Goal: Book appointment/travel/reservation

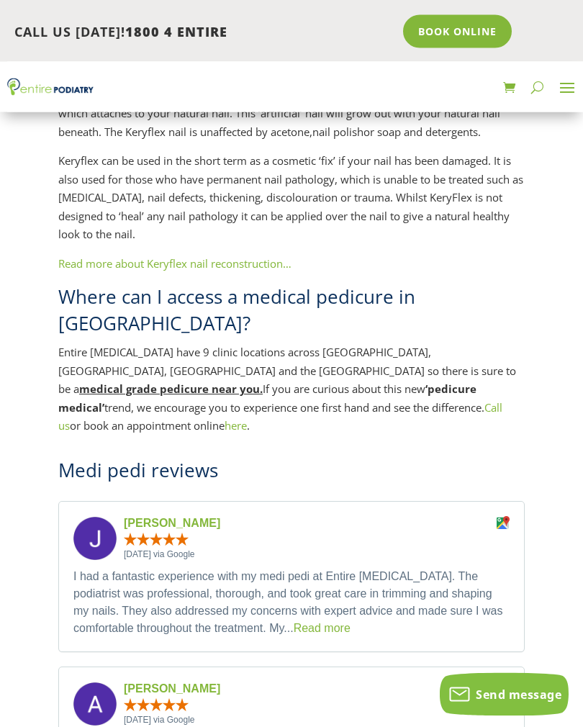
scroll to position [2621, 0]
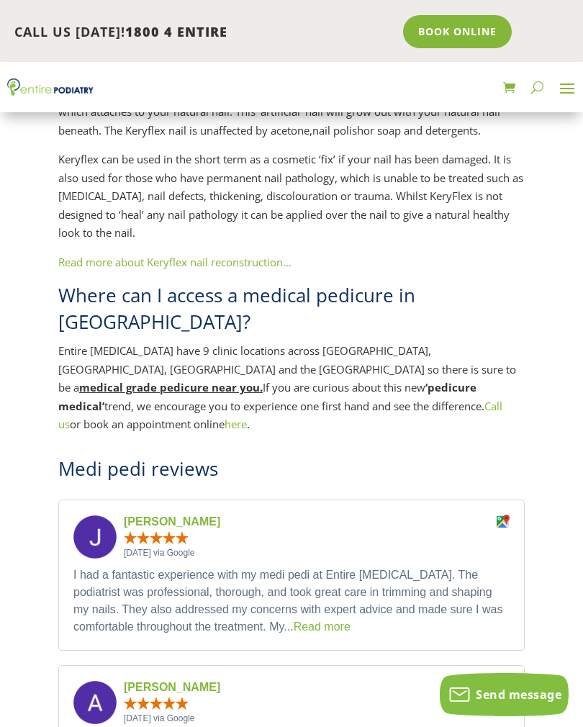
click at [292, 282] on h2 "Where can I access a medical pedicure in Brisbane?" at bounding box center [291, 312] width 467 height 60
click at [263, 380] on u "medical grade pedicure near you." at bounding box center [171, 387] width 184 height 14
click at [183, 255] on link "Read more about Keryflex nail reconstruction…" at bounding box center [174, 262] width 233 height 14
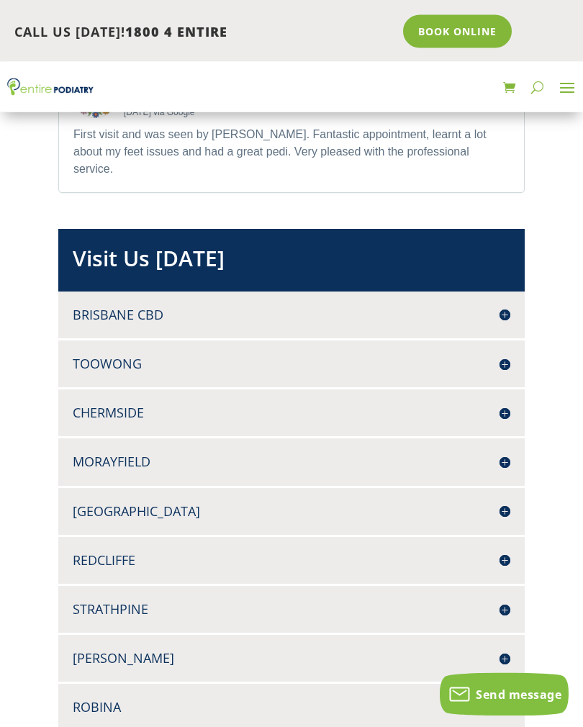
scroll to position [3410, 0]
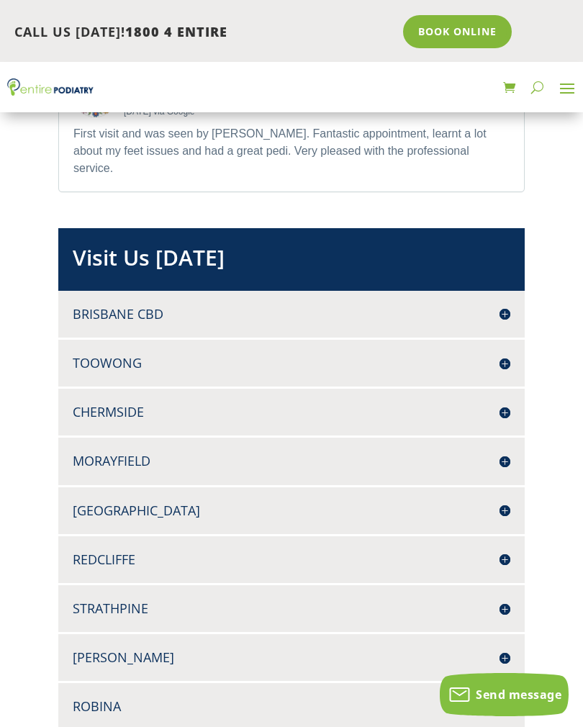
click at [114, 403] on h4 "Chermside" at bounding box center [292, 412] width 438 height 18
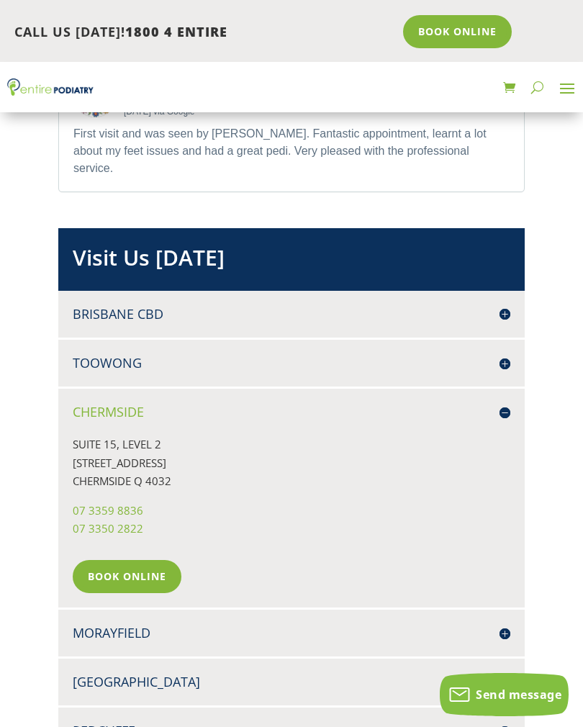
click at [133, 560] on link "Book Online" at bounding box center [127, 576] width 109 height 33
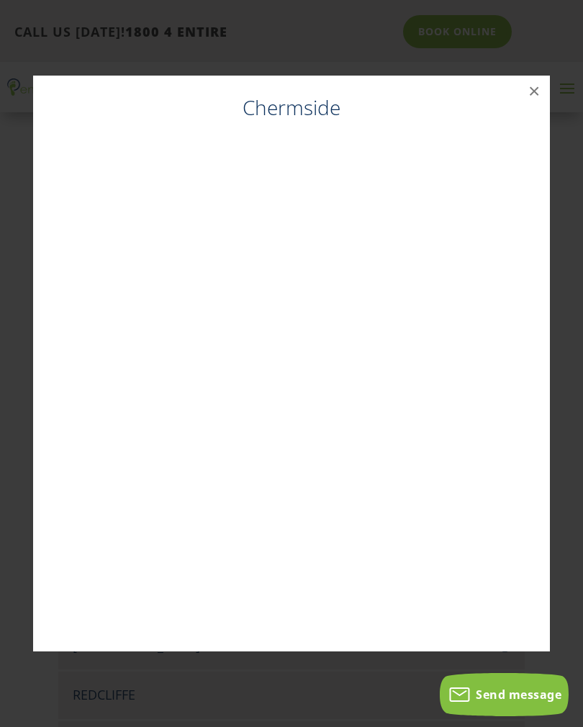
scroll to position [3447, 0]
click at [529, 94] on button "×" at bounding box center [535, 92] width 32 height 32
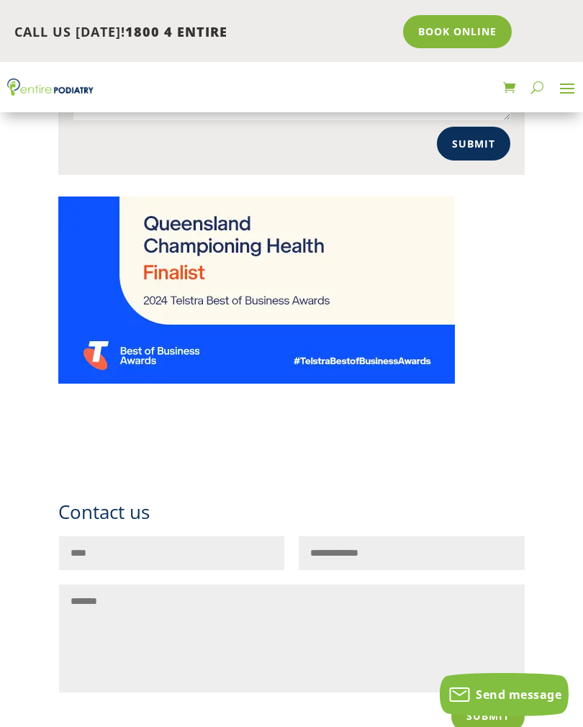
scroll to position [4530, 0]
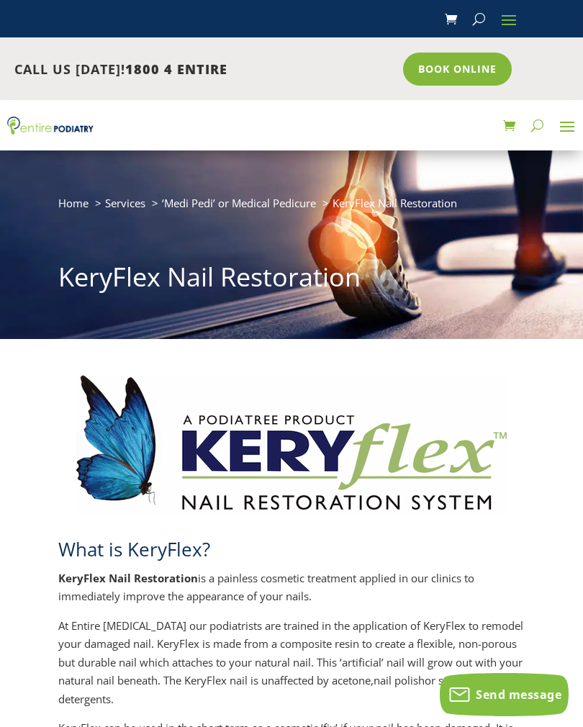
click at [578, 120] on span at bounding box center [567, 126] width 23 height 23
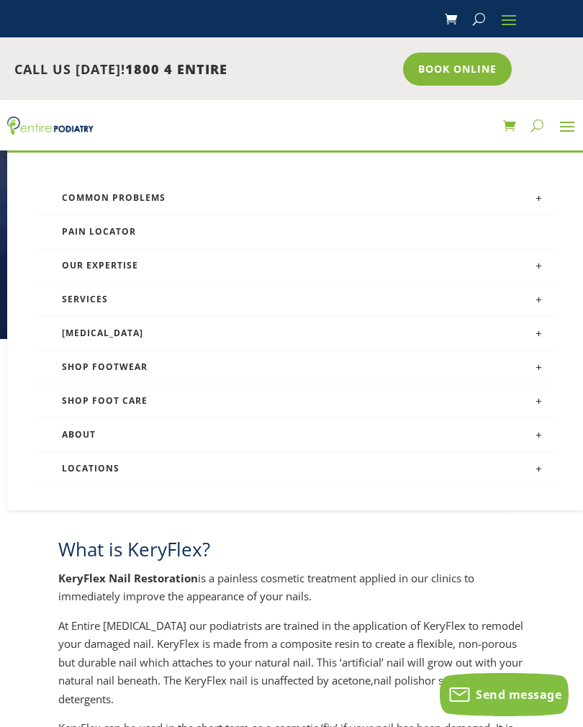
click at [539, 464] on link at bounding box center [539, 468] width 32 height 32
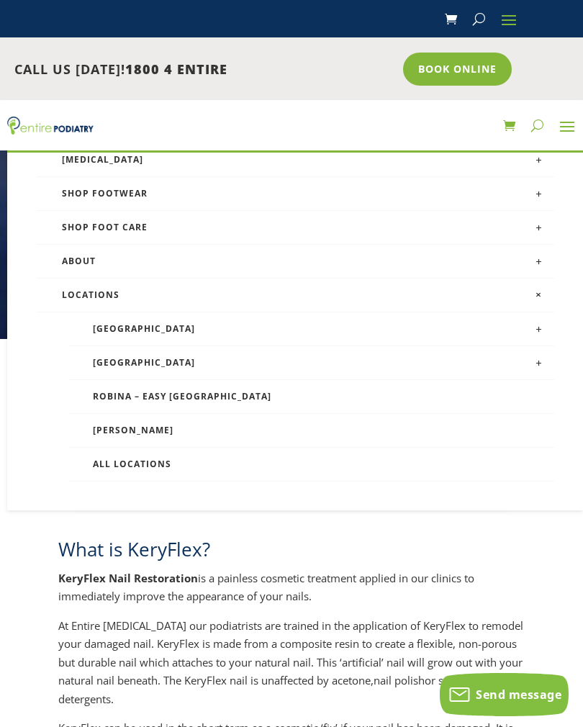
scroll to position [174, 0]
click at [117, 322] on link "[GEOGRAPHIC_DATA]" at bounding box center [312, 330] width 486 height 34
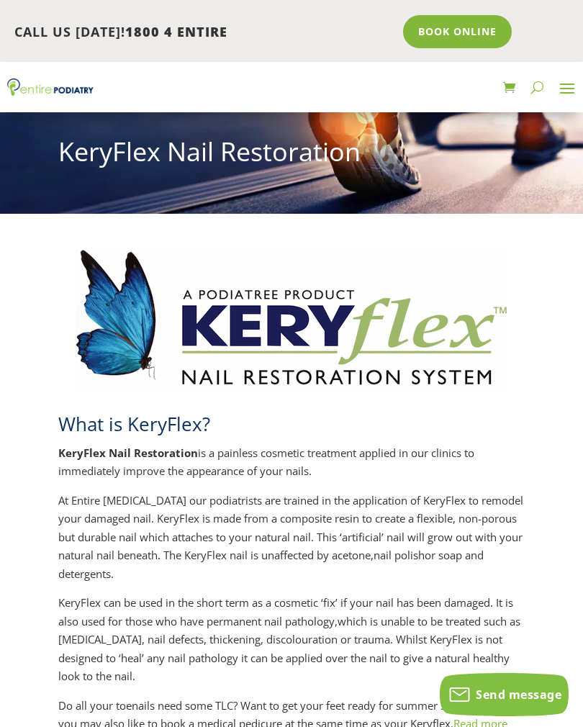
scroll to position [119, 0]
